Goal: Task Accomplishment & Management: Manage account settings

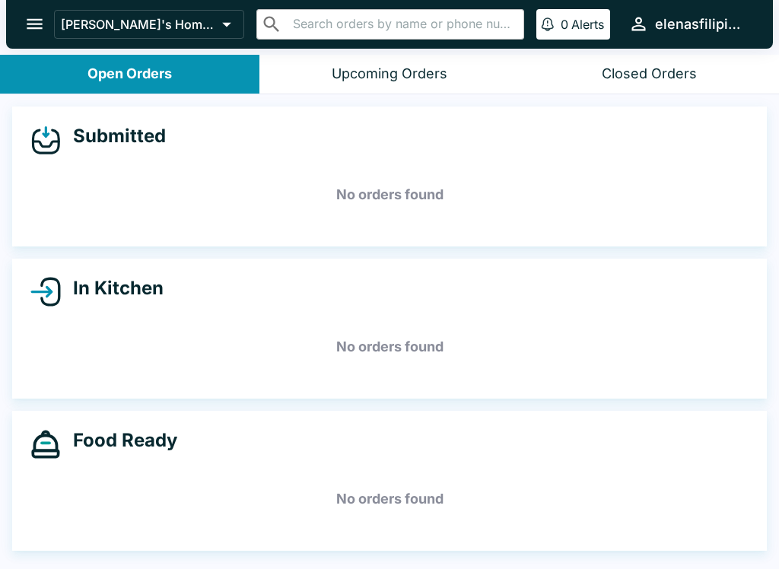
click at [30, 11] on button "open drawer" at bounding box center [34, 24] width 39 height 39
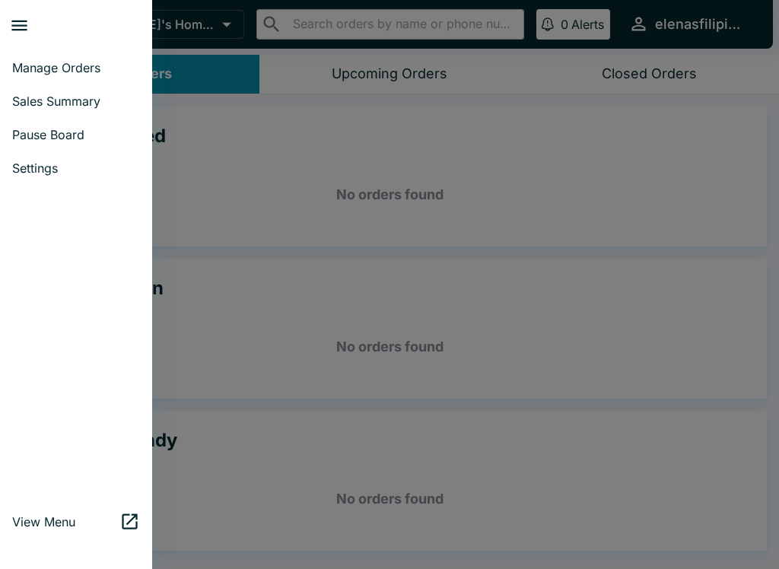
click at [68, 138] on span "Pause Board" at bounding box center [76, 134] width 128 height 15
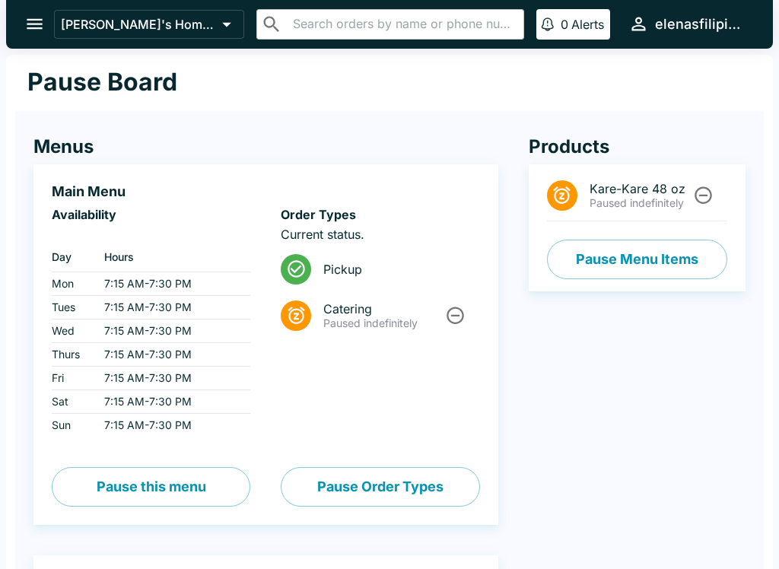
click at [38, 15] on icon "open drawer" at bounding box center [34, 24] width 21 height 21
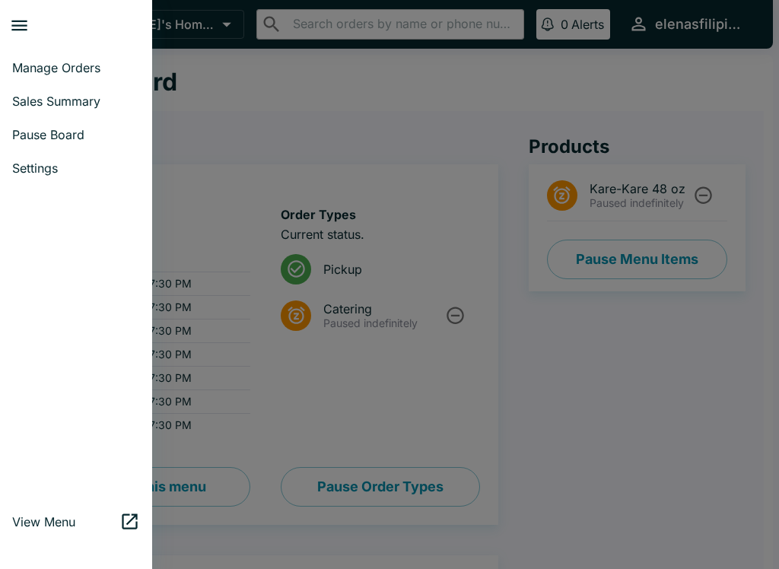
click at [579, 247] on div at bounding box center [389, 284] width 779 height 569
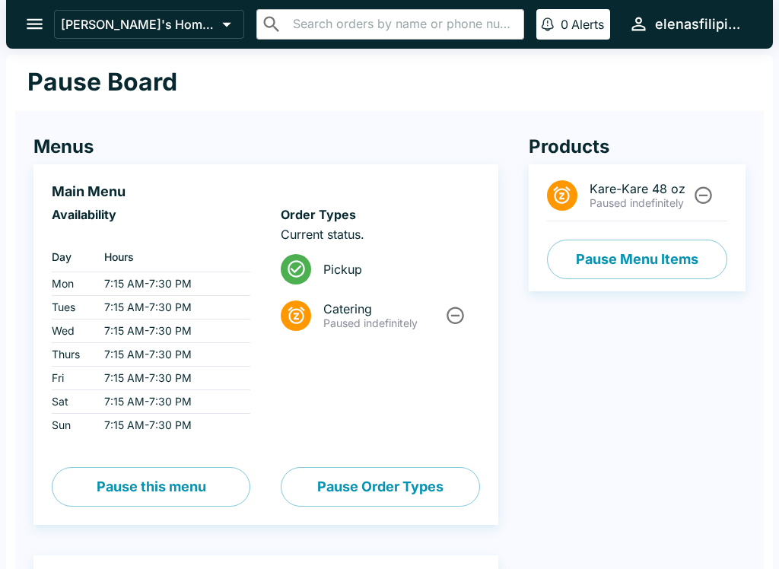
click at [585, 273] on button "Pause Menu Items" at bounding box center [637, 260] width 180 height 40
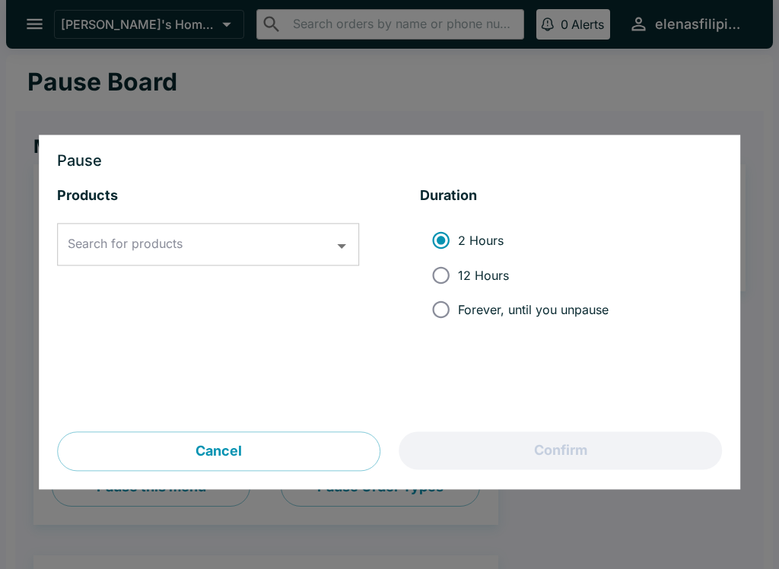
click at [91, 246] on div "Search for products Search for products" at bounding box center [208, 245] width 302 height 43
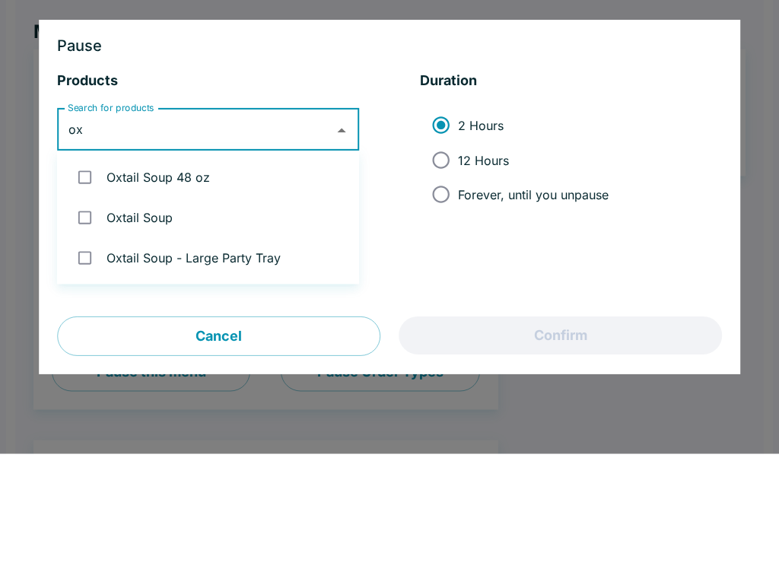
type input "oxt"
click at [95, 317] on input "checkbox" at bounding box center [84, 332] width 31 height 31
checkbox input "true"
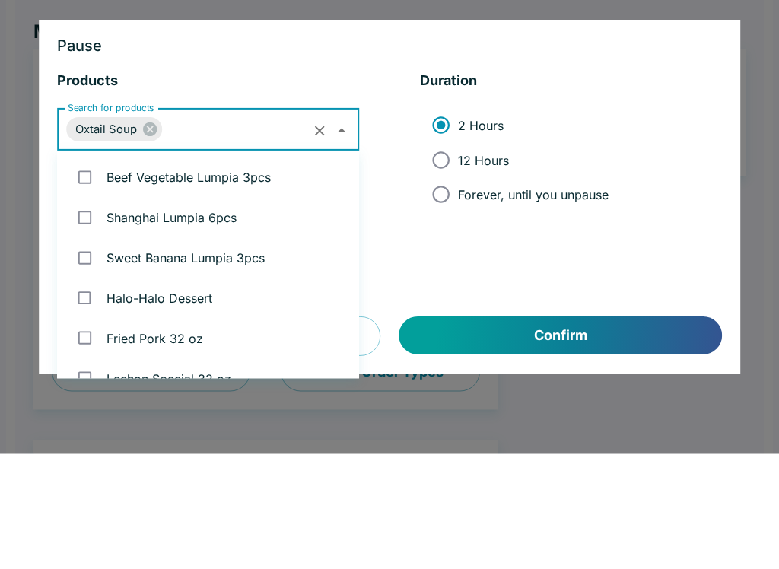
scroll to position [2191, 0]
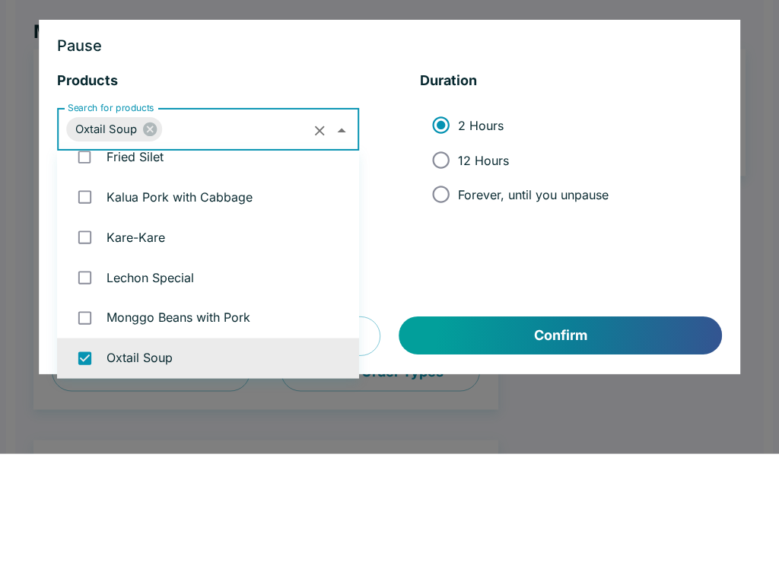
click at [442, 293] on input "Forever, until you unpause" at bounding box center [441, 310] width 34 height 34
radio input "true"
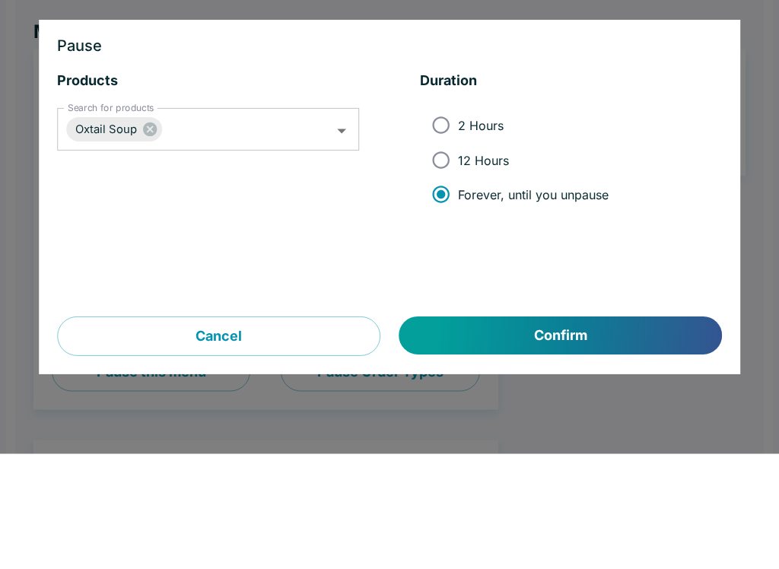
scroll to position [116, 0]
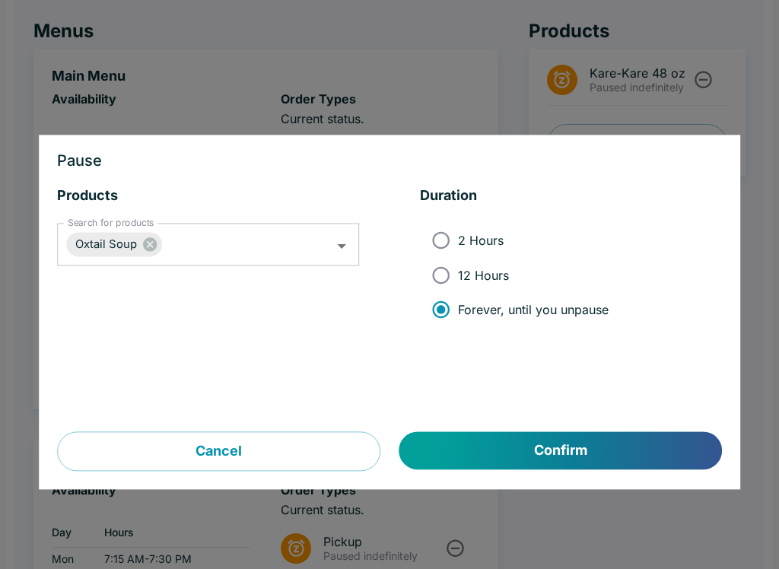
click at [541, 449] on button "Confirm" at bounding box center [560, 451] width 323 height 38
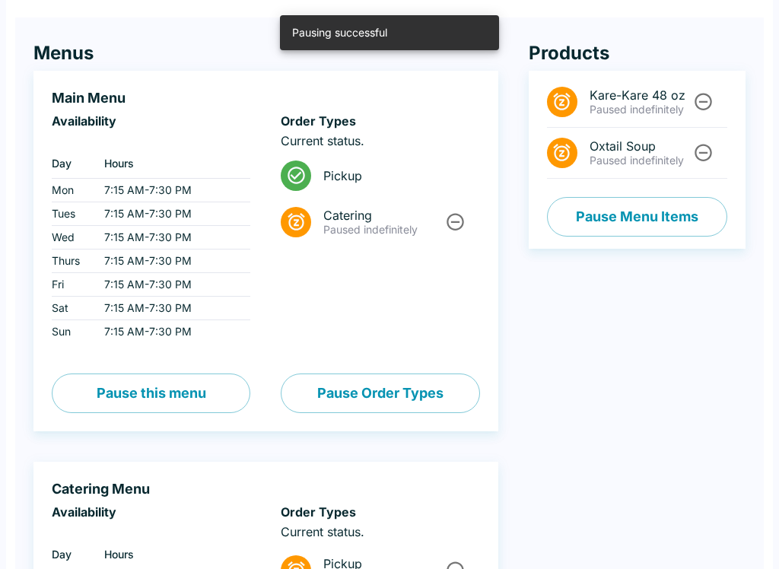
scroll to position [0, 0]
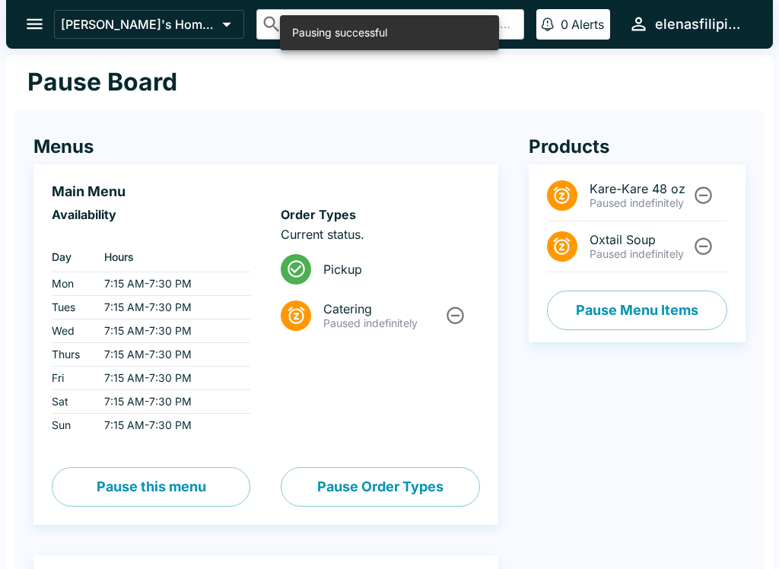
click at [29, 29] on icon "open drawer" at bounding box center [35, 24] width 16 height 11
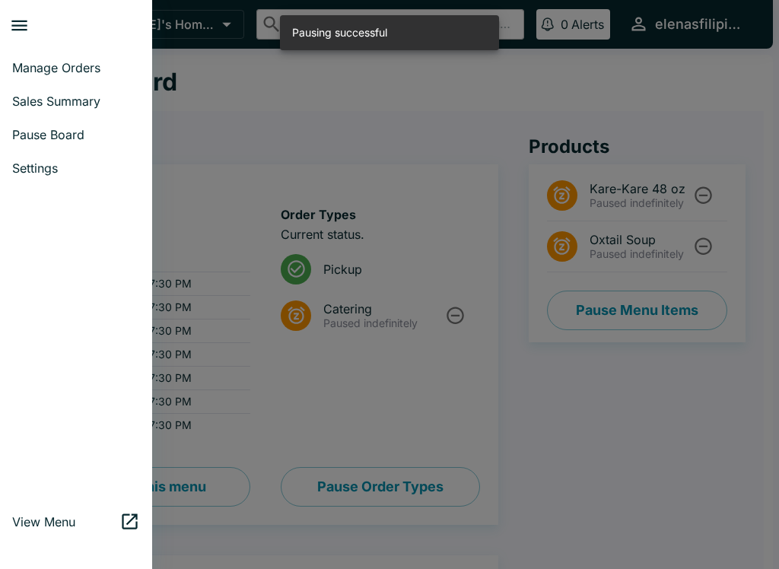
click at [22, 27] on icon "close drawer" at bounding box center [19, 25] width 21 height 21
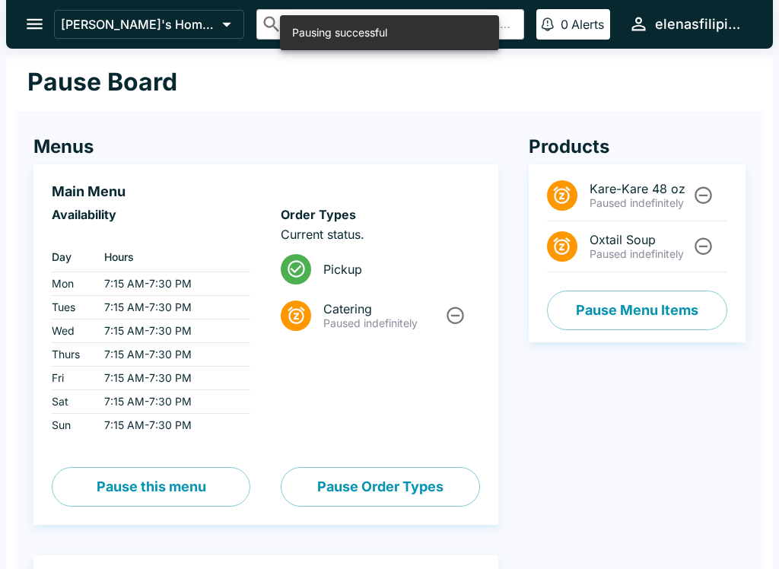
click at [48, 21] on button "open drawer" at bounding box center [34, 24] width 39 height 39
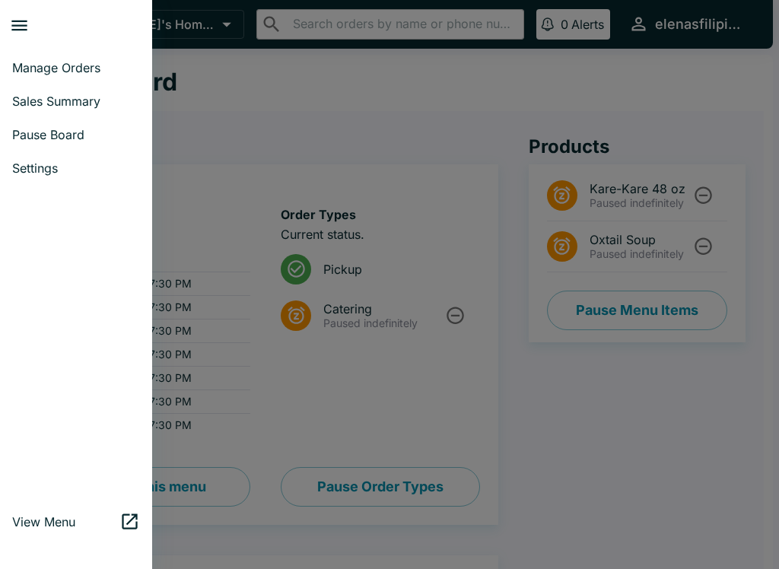
click at [36, 68] on span "Manage Orders" at bounding box center [76, 67] width 128 height 15
